Goal: Find specific page/section: Find specific page/section

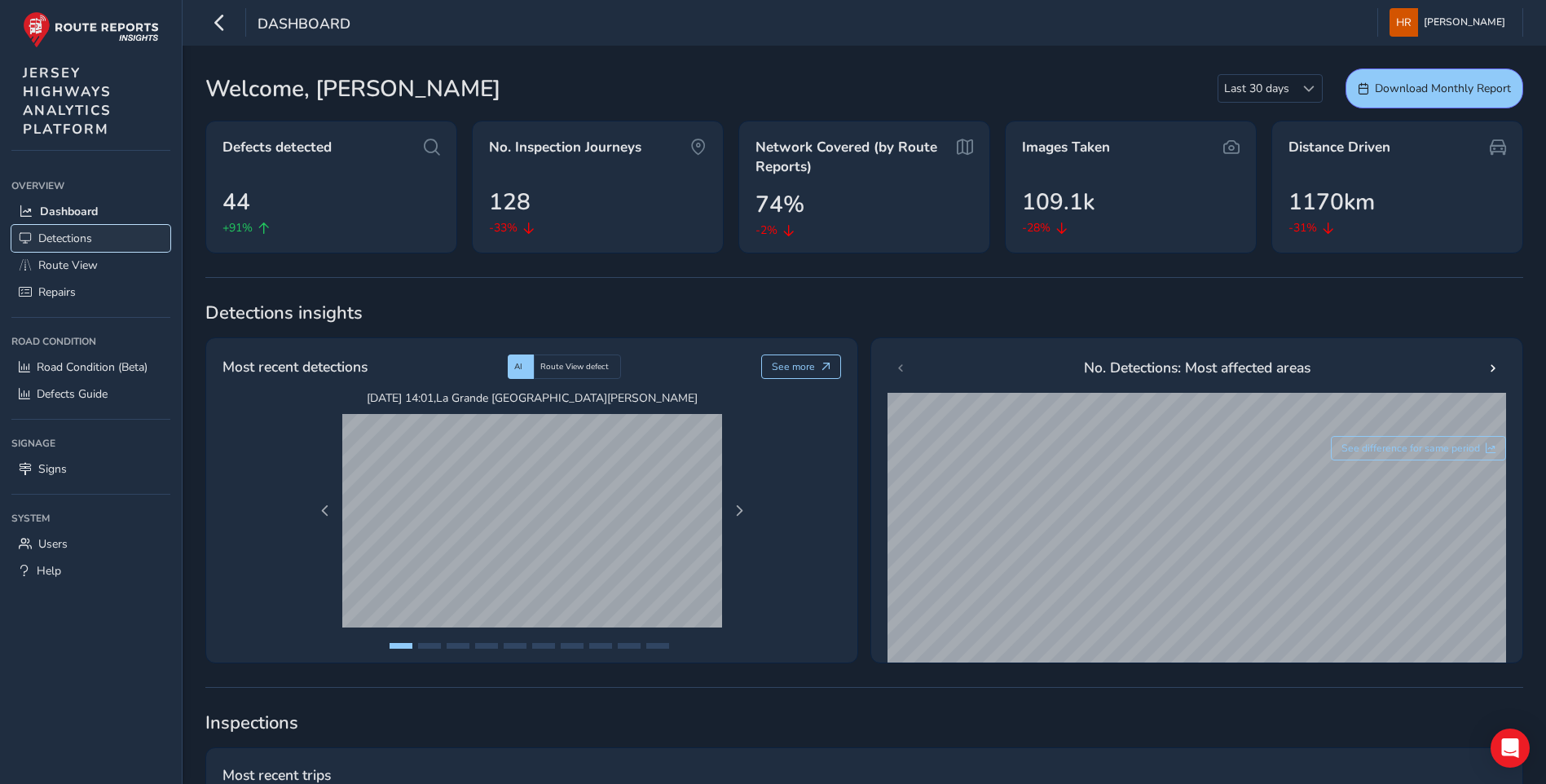
click at [71, 237] on span "Detections" at bounding box center [65, 238] width 54 height 16
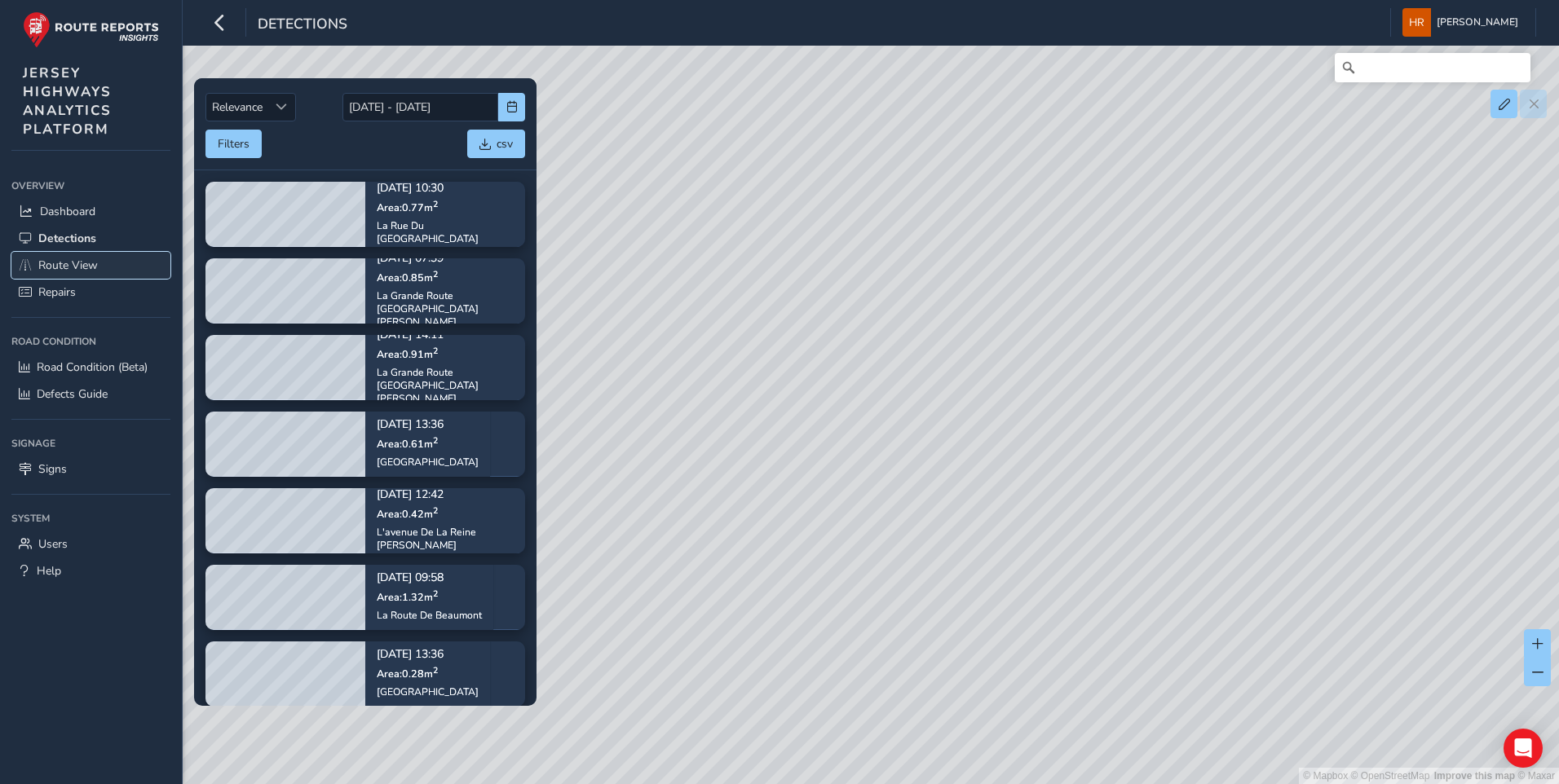
click at [83, 265] on span "Route View" at bounding box center [68, 265] width 59 height 16
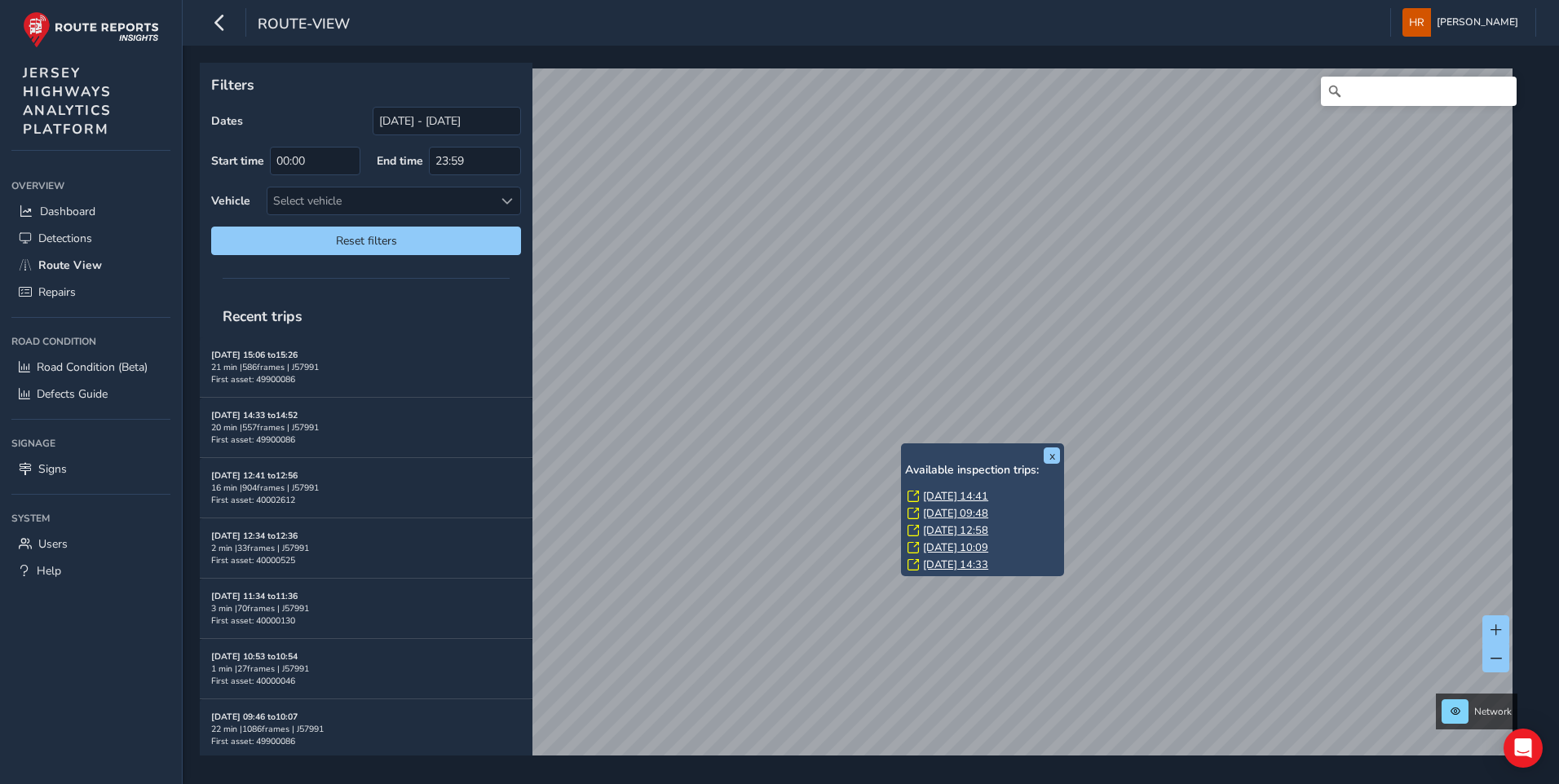
click at [957, 501] on link "[DATE] 14:41" at bounding box center [956, 497] width 65 height 15
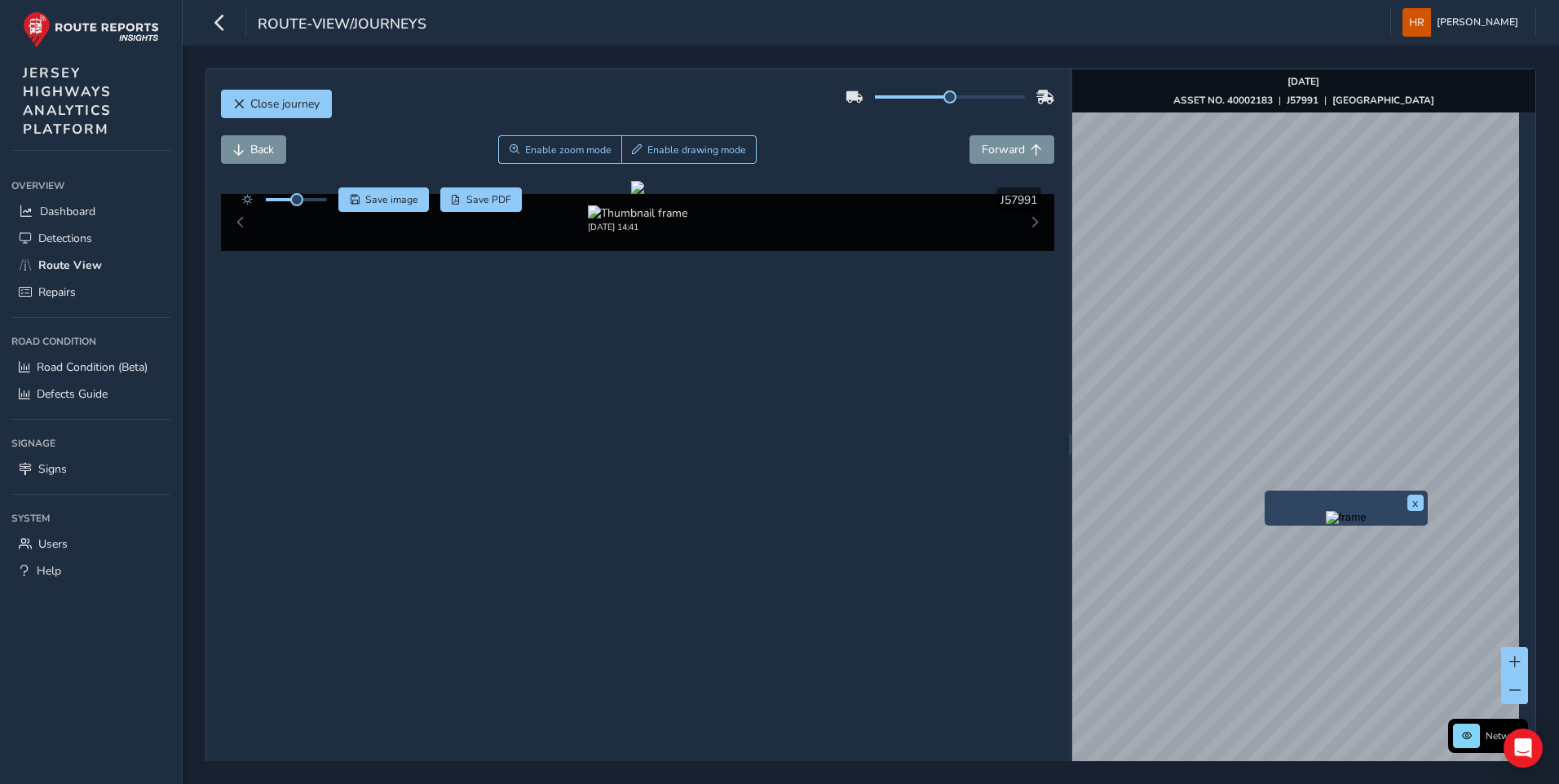
click at [1325, 525] on img "Preview frame" at bounding box center [1346, 517] width 41 height 13
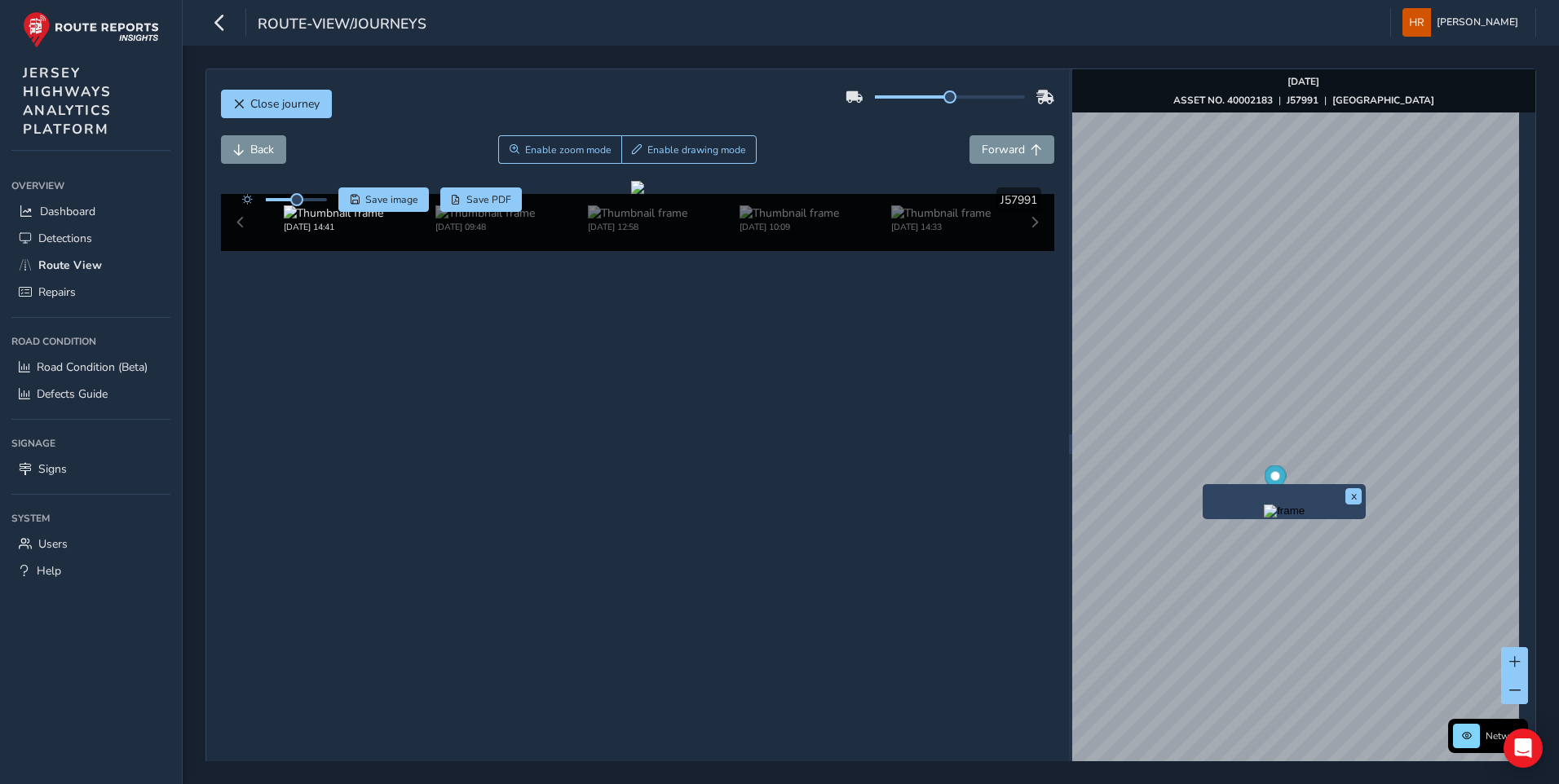
click at [1266, 517] on img "Preview frame" at bounding box center [1284, 511] width 41 height 13
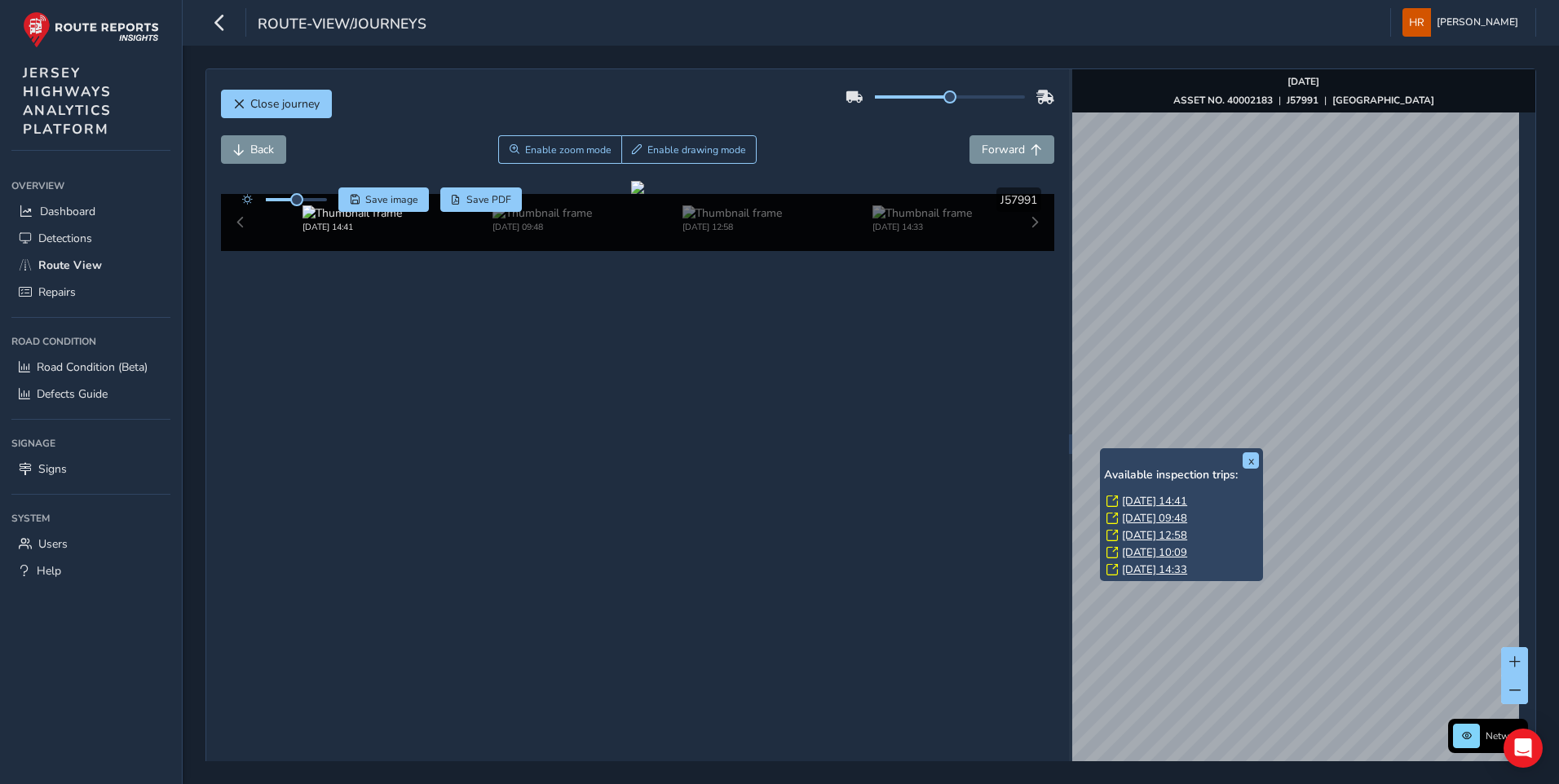
click at [1147, 498] on link "[DATE] 14:41" at bounding box center [1154, 501] width 65 height 15
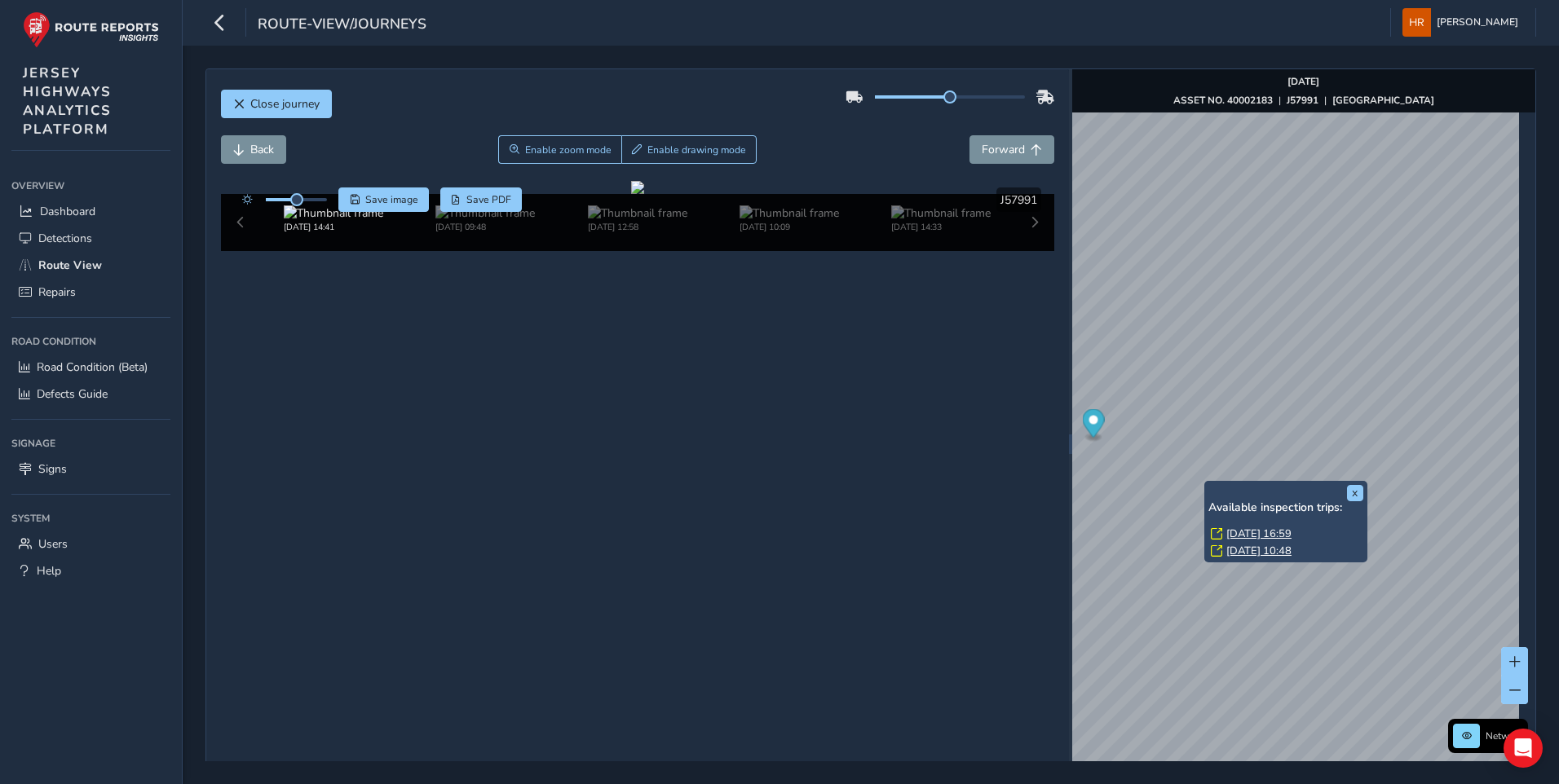
click at [1255, 532] on link "[DATE] 16:59" at bounding box center [1259, 534] width 65 height 15
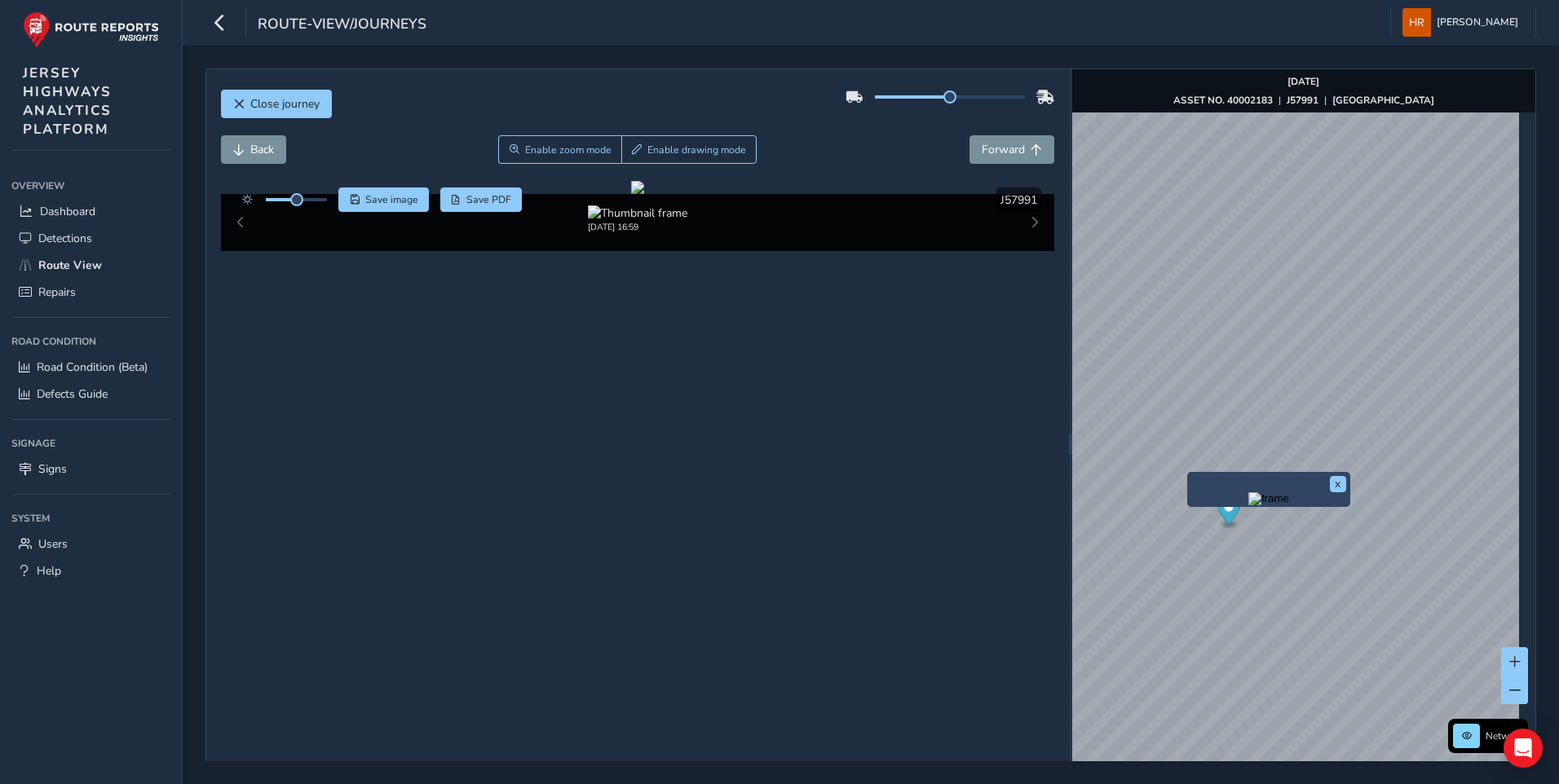
click at [1248, 505] on img "Preview frame" at bounding box center [1269, 499] width 41 height 13
click at [1221, 492] on img "Preview frame" at bounding box center [1241, 486] width 41 height 13
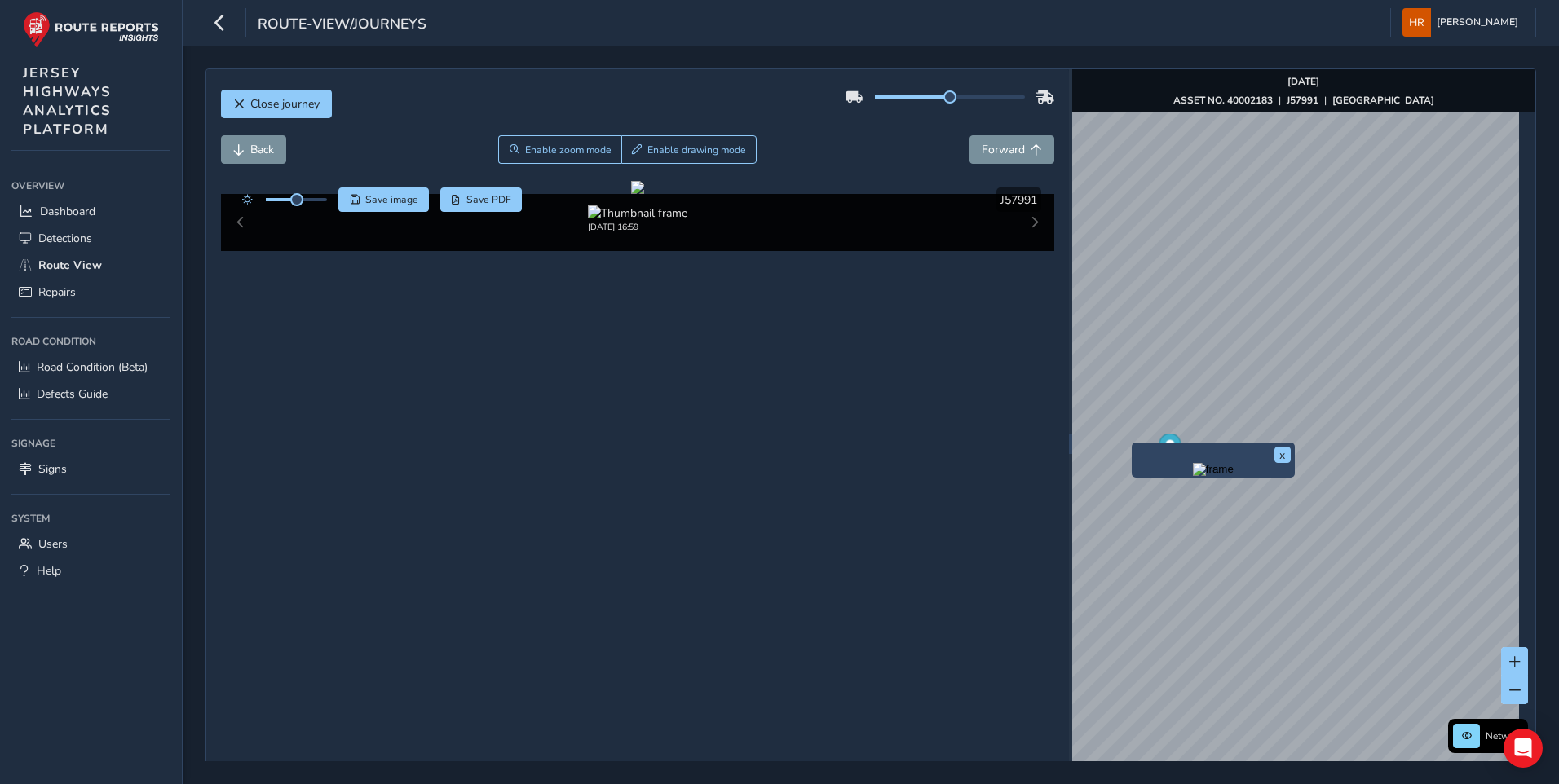
click at [1193, 476] on img "Preview frame" at bounding box center [1213, 470] width 41 height 13
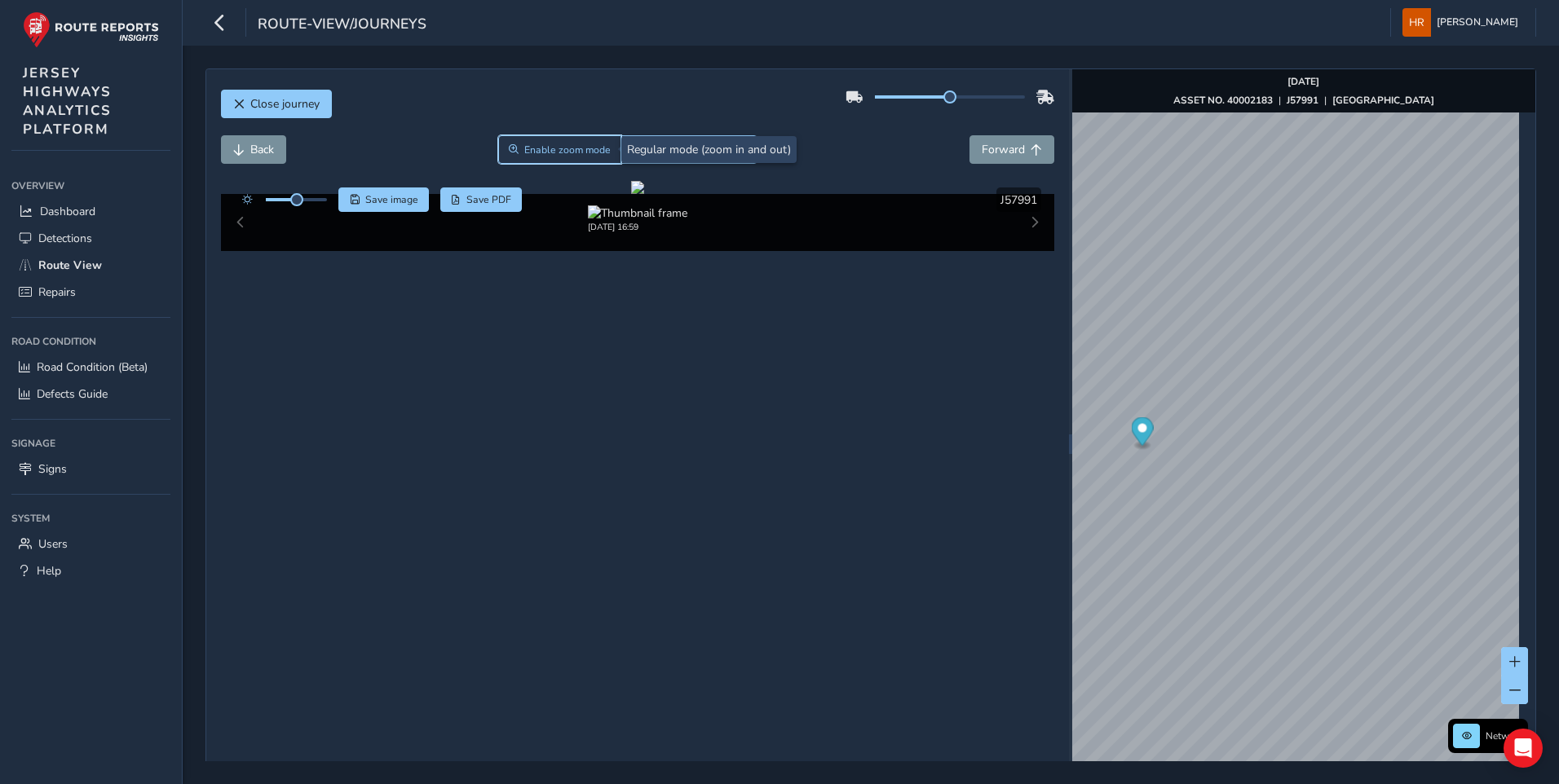
click at [563, 157] on button "Enable zoom mode" at bounding box center [560, 149] width 124 height 29
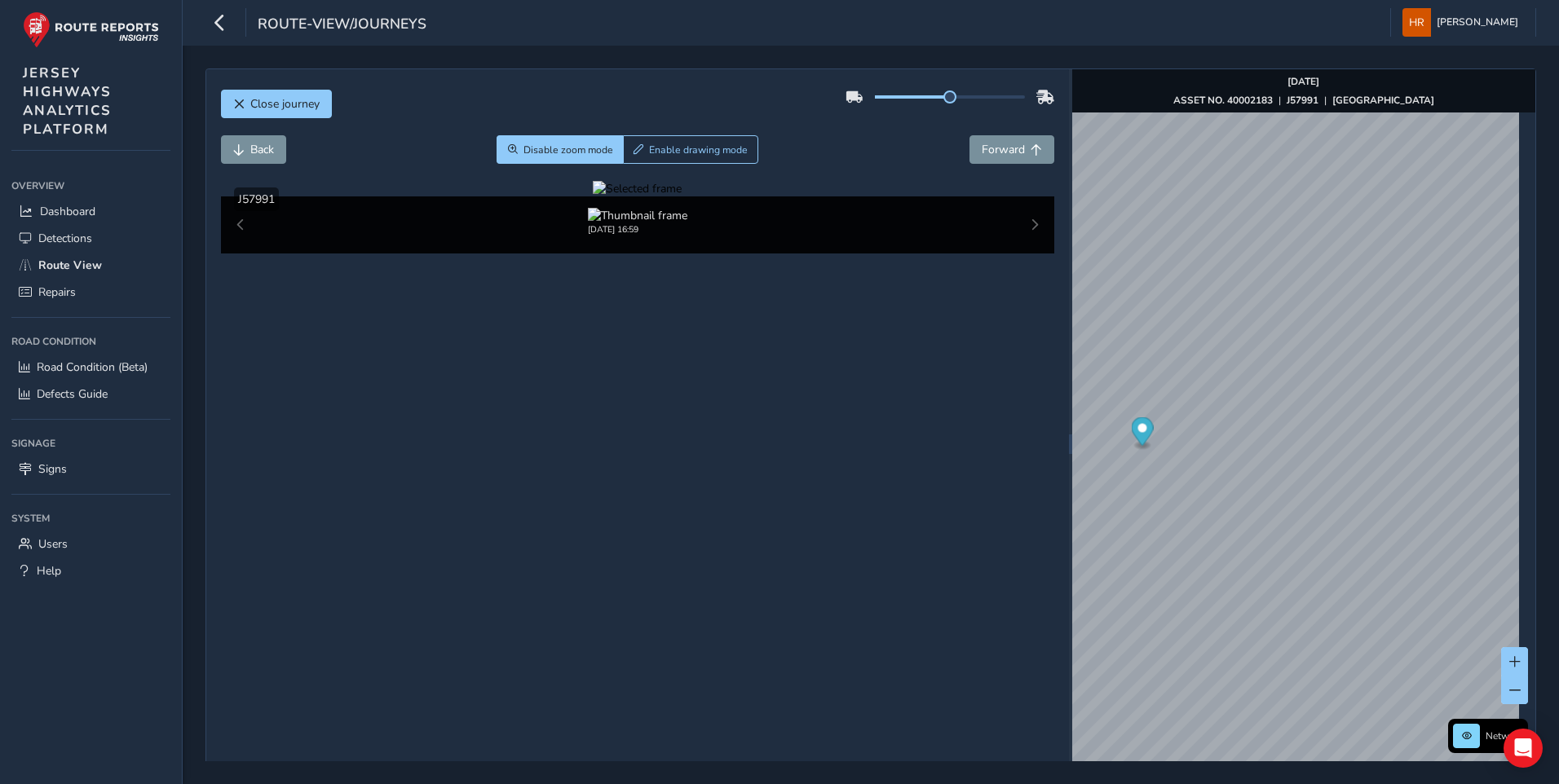
click at [592, 196] on div at bounding box center [637, 188] width 89 height 16
drag, startPoint x: 577, startPoint y: 403, endPoint x: 585, endPoint y: 421, distance: 19.7
click at [585, 422] on img at bounding box center [1077, 390] width 2348 height 1321
